Goal: Task Accomplishment & Management: Complete application form

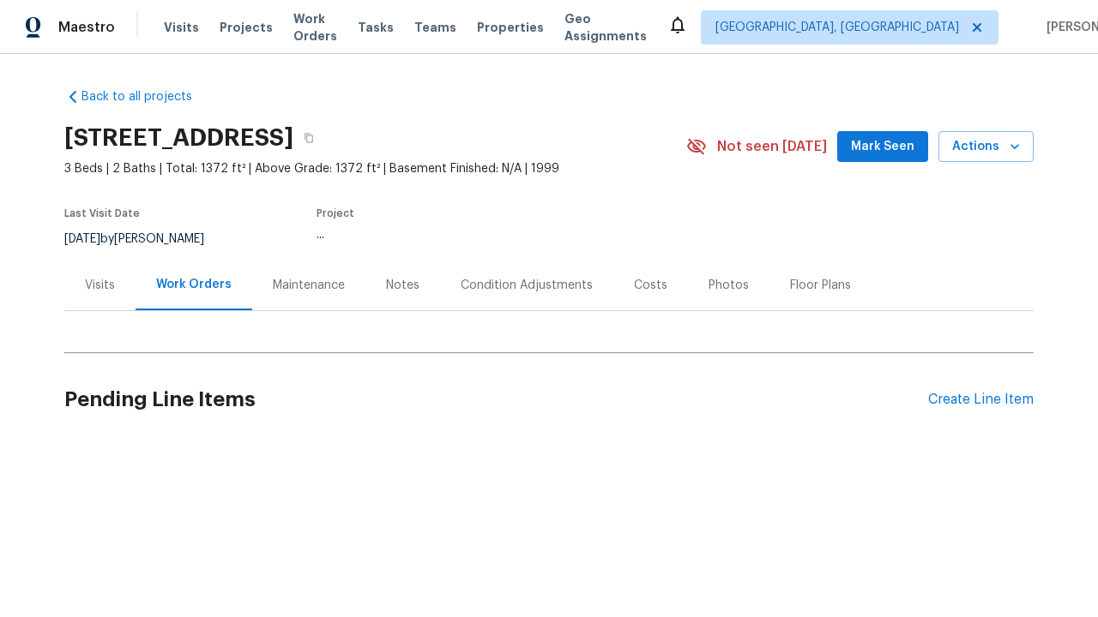
click at [980, 400] on div "Create Line Item" at bounding box center [980, 400] width 105 height 16
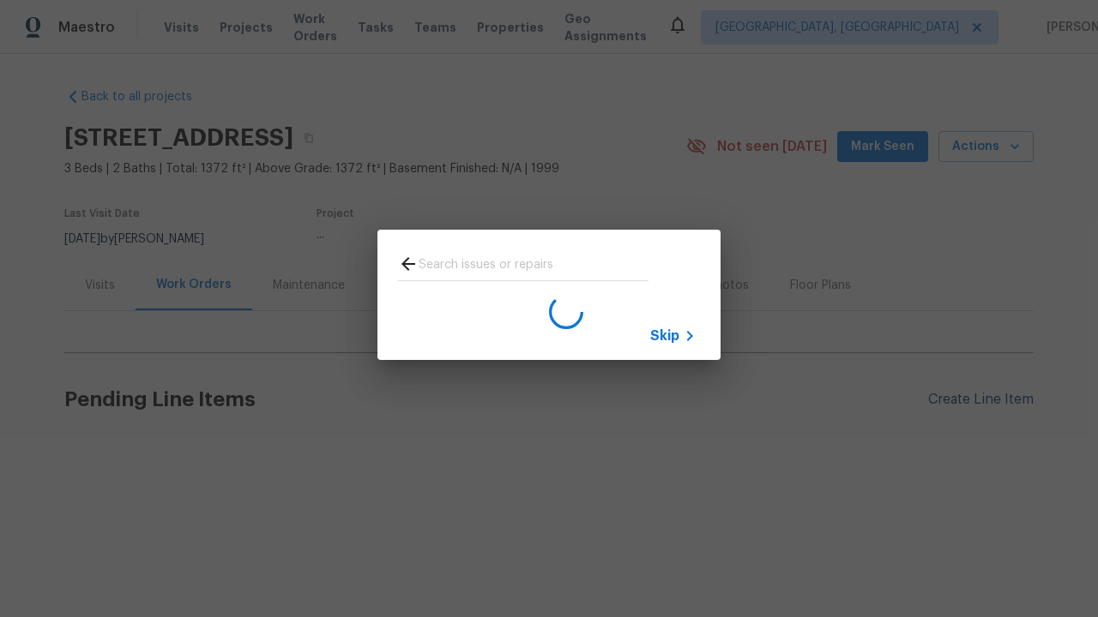
click at [665, 335] on span "Skip" at bounding box center [664, 336] width 29 height 17
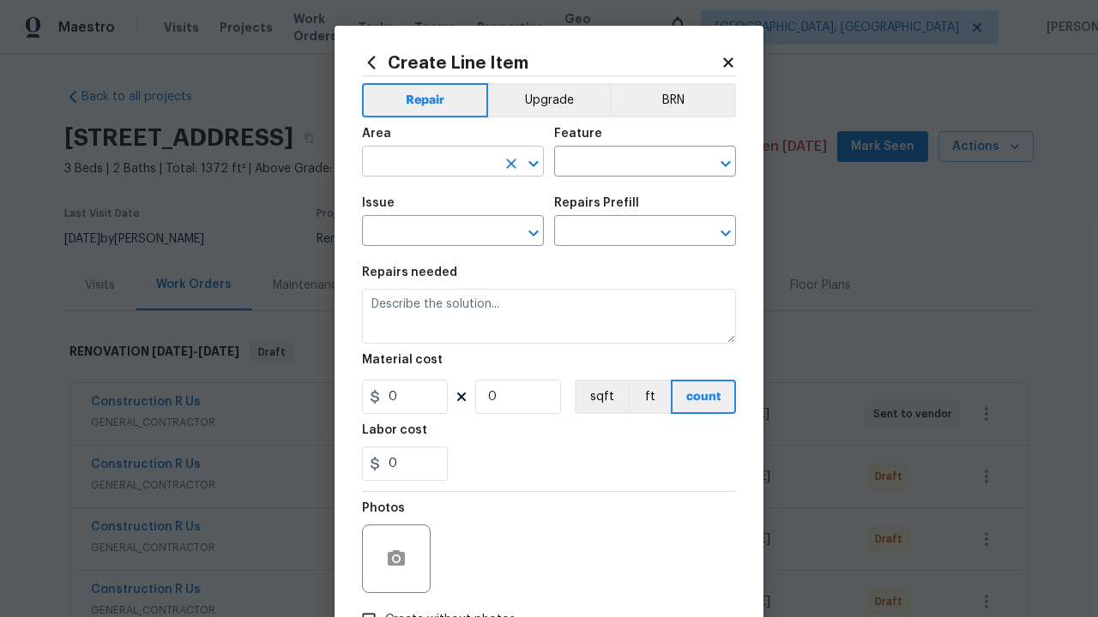
click at [429, 150] on input "text" at bounding box center [429, 163] width 134 height 27
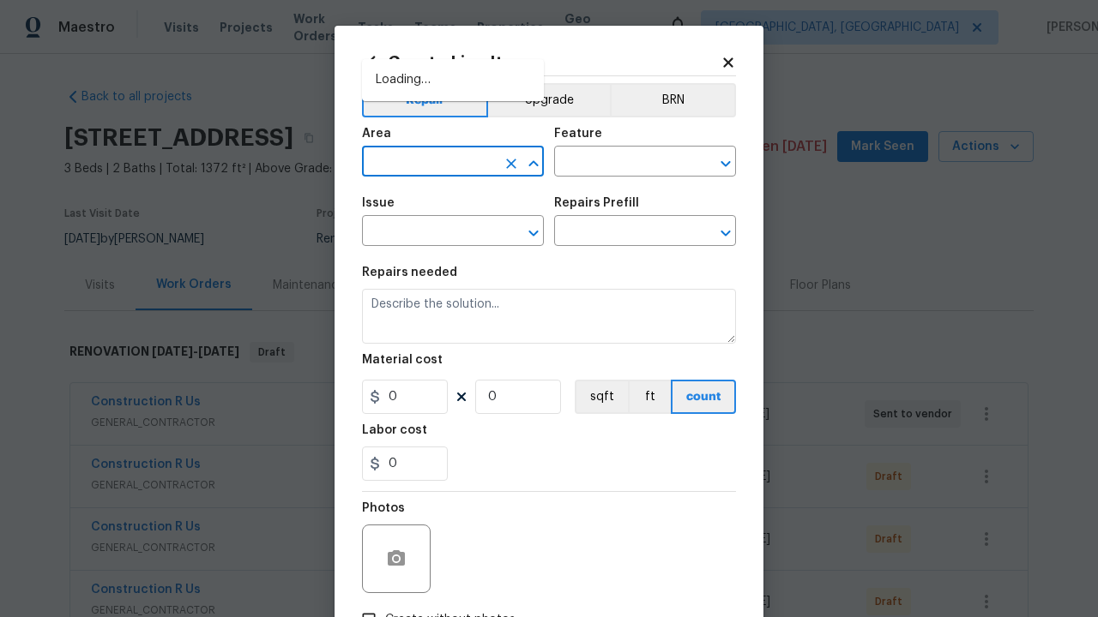
scroll to position [121, 0]
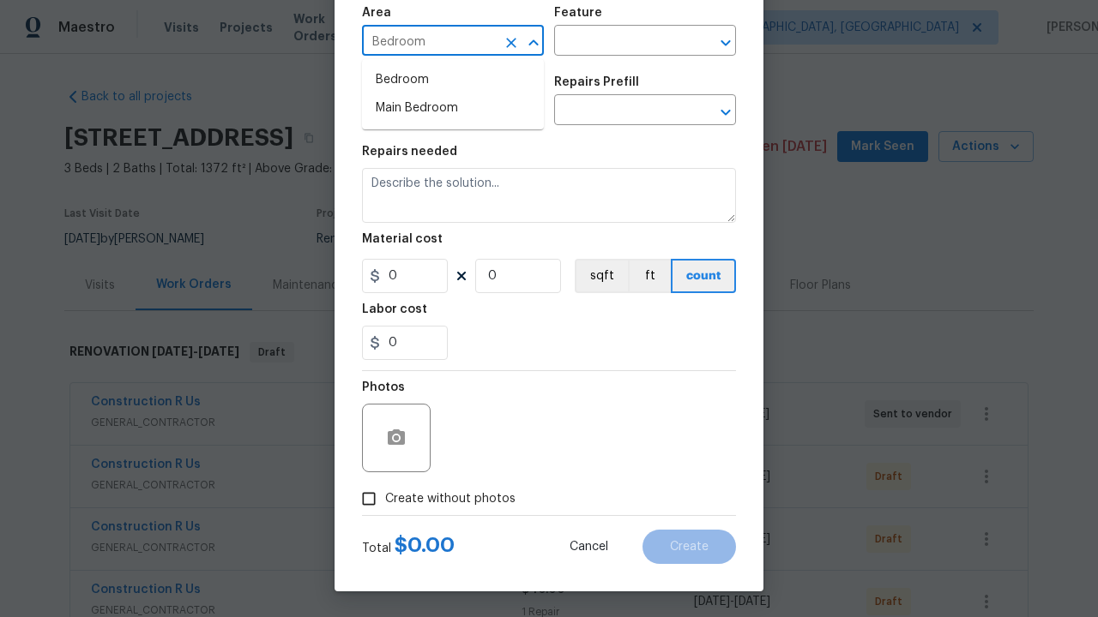
click at [453, 80] on li "Bedroom" at bounding box center [453, 80] width 182 height 28
type input "Bedroom"
click at [621, 42] on input "text" at bounding box center [621, 42] width 134 height 27
type input "Flooring"
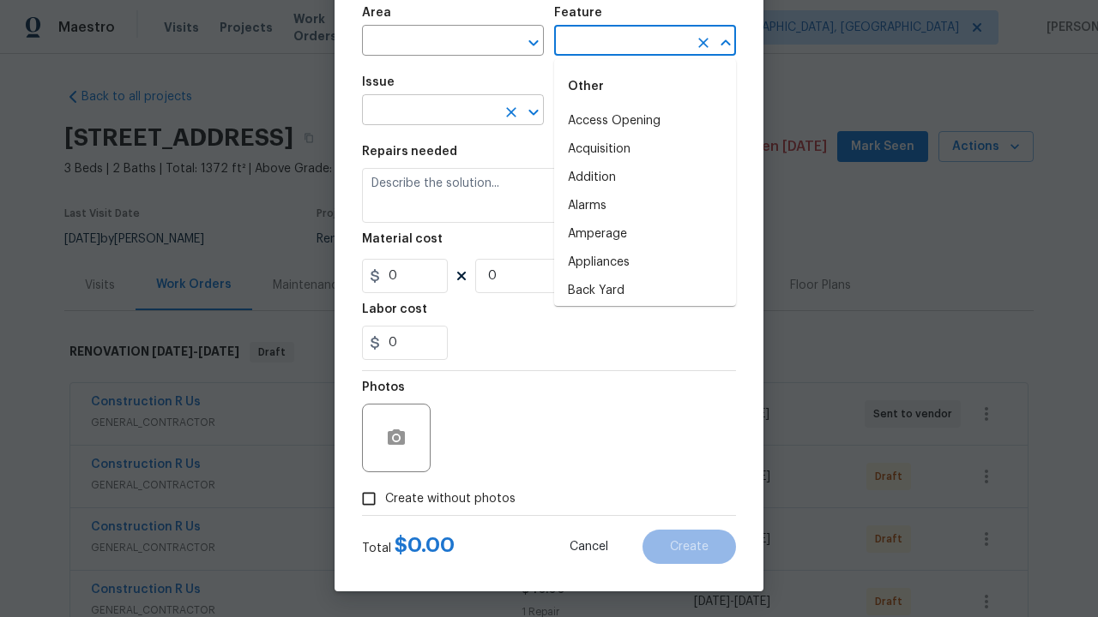
type input "Flooring"
click at [429, 111] on input "text" at bounding box center [429, 112] width 134 height 27
type input "Wallpaper"
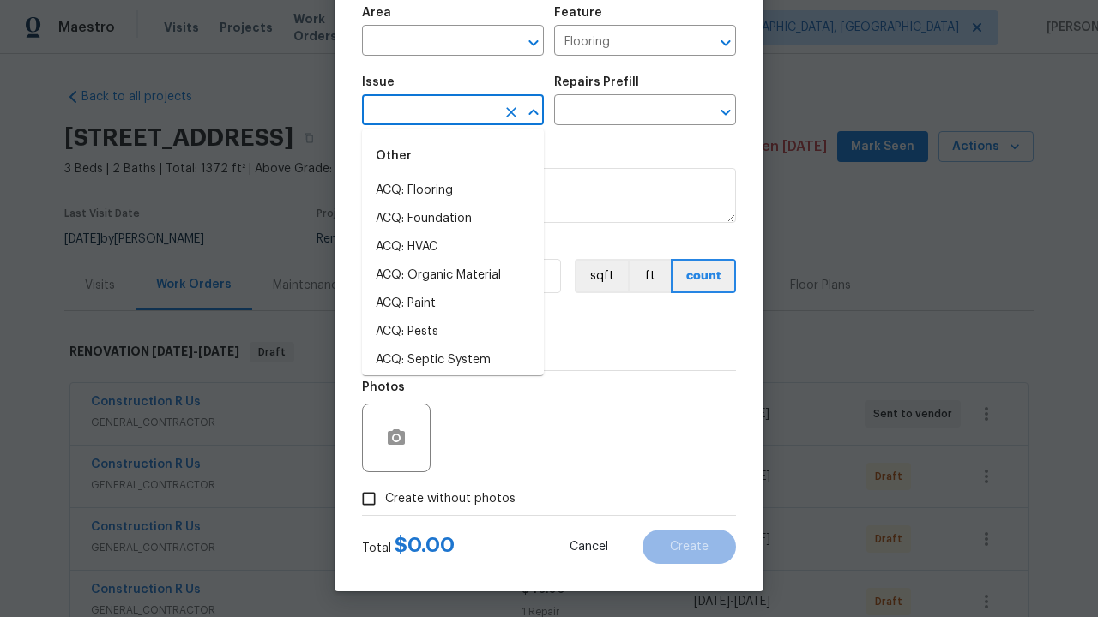
type input "Wallpaper"
